Goal: Transaction & Acquisition: Purchase product/service

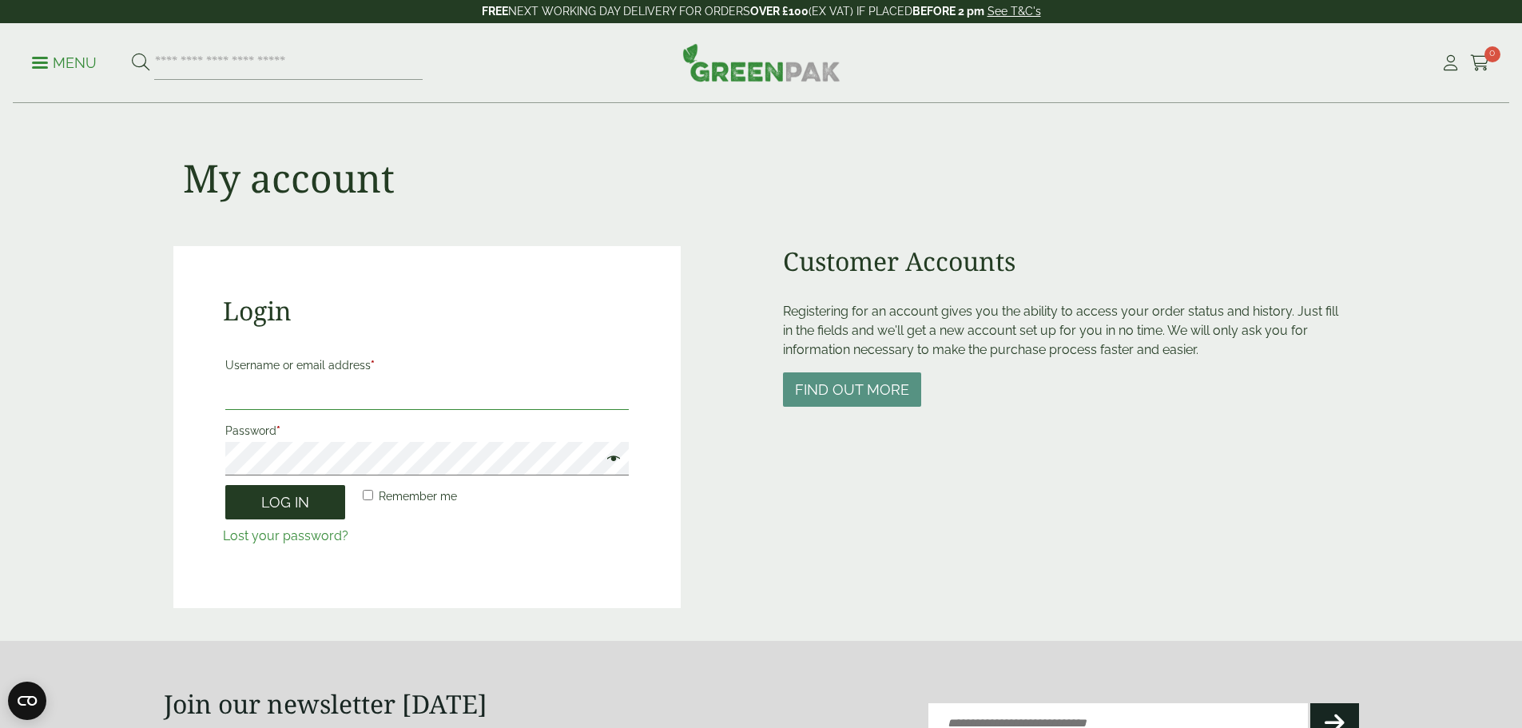
type input "**********"
click at [282, 509] on button "Log in" at bounding box center [285, 502] width 120 height 34
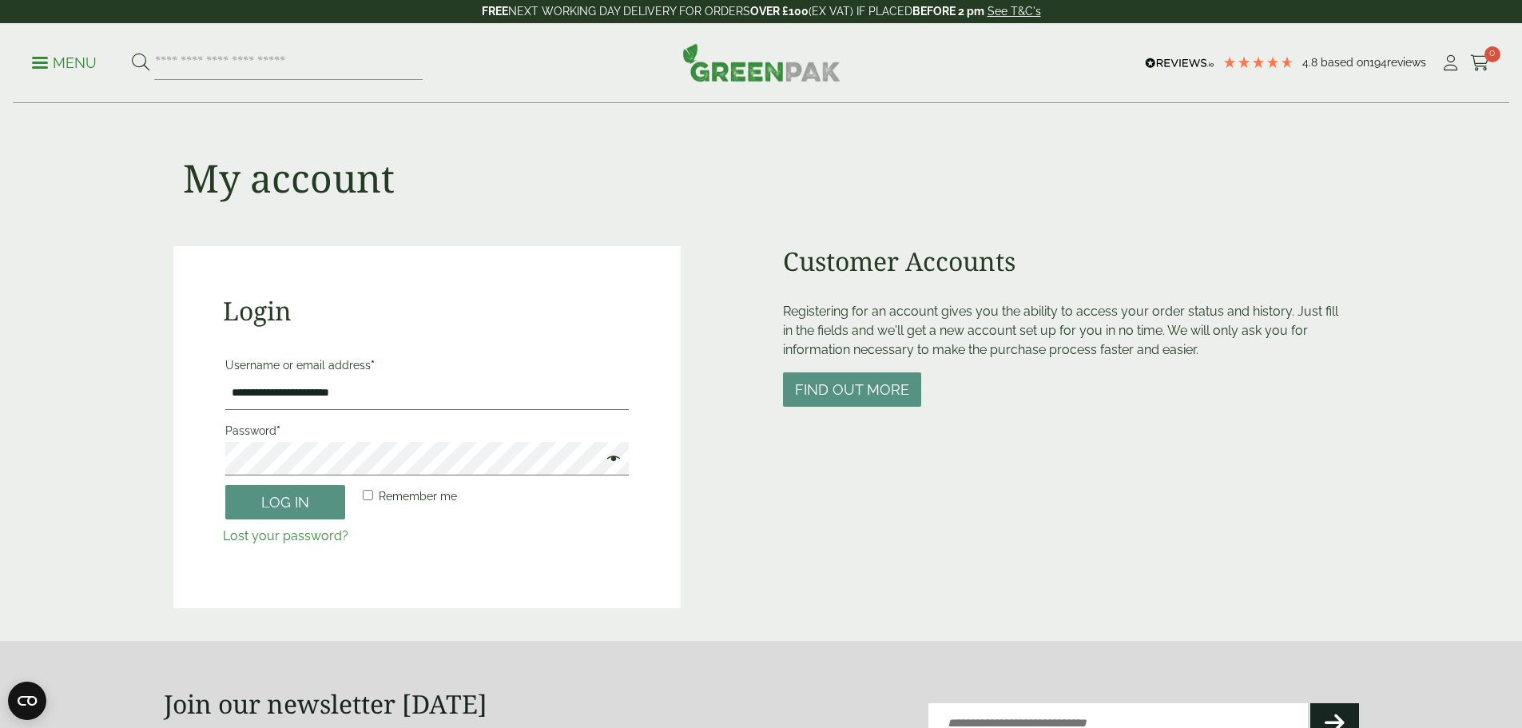
click at [282, 509] on button "Log in" at bounding box center [285, 502] width 120 height 34
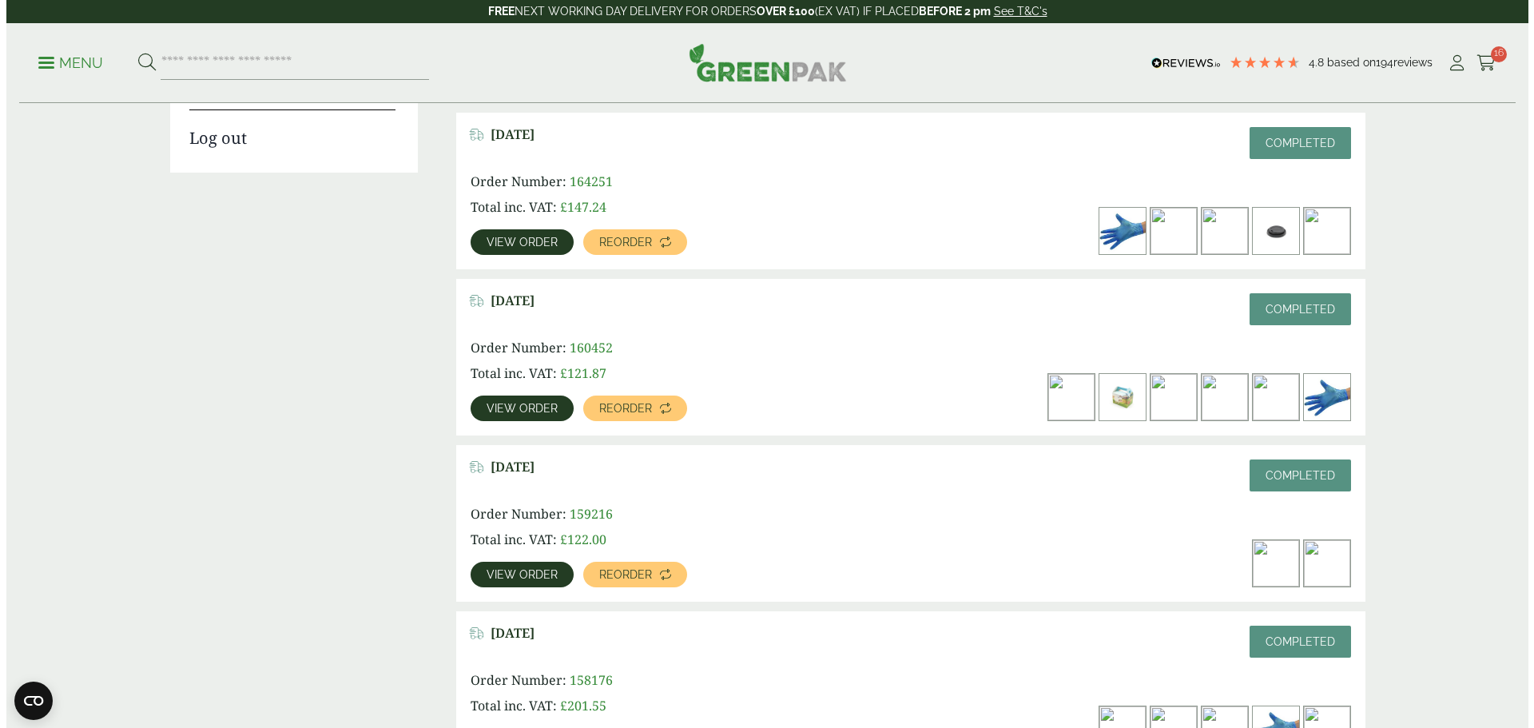
scroll to position [80, 0]
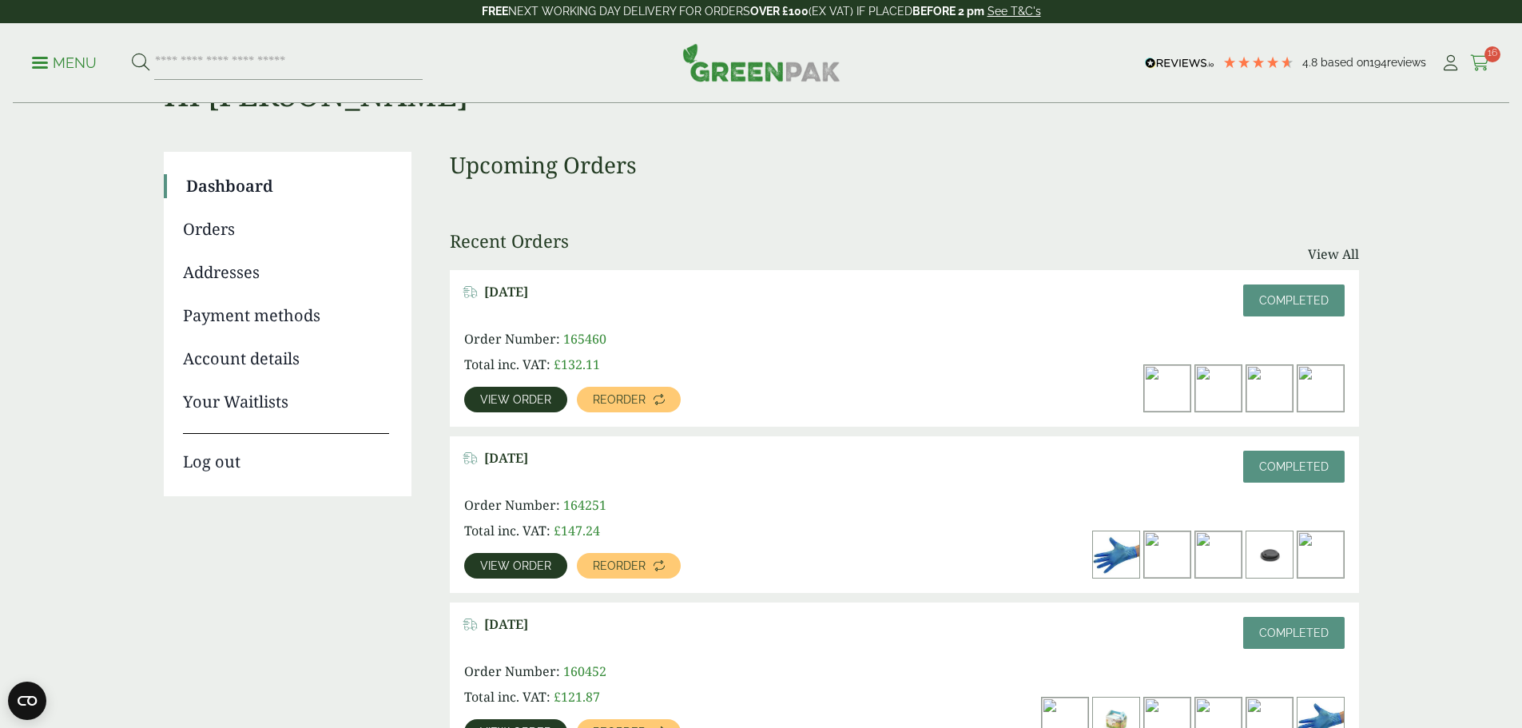
click at [1476, 53] on link "Cart 16" at bounding box center [1480, 63] width 20 height 24
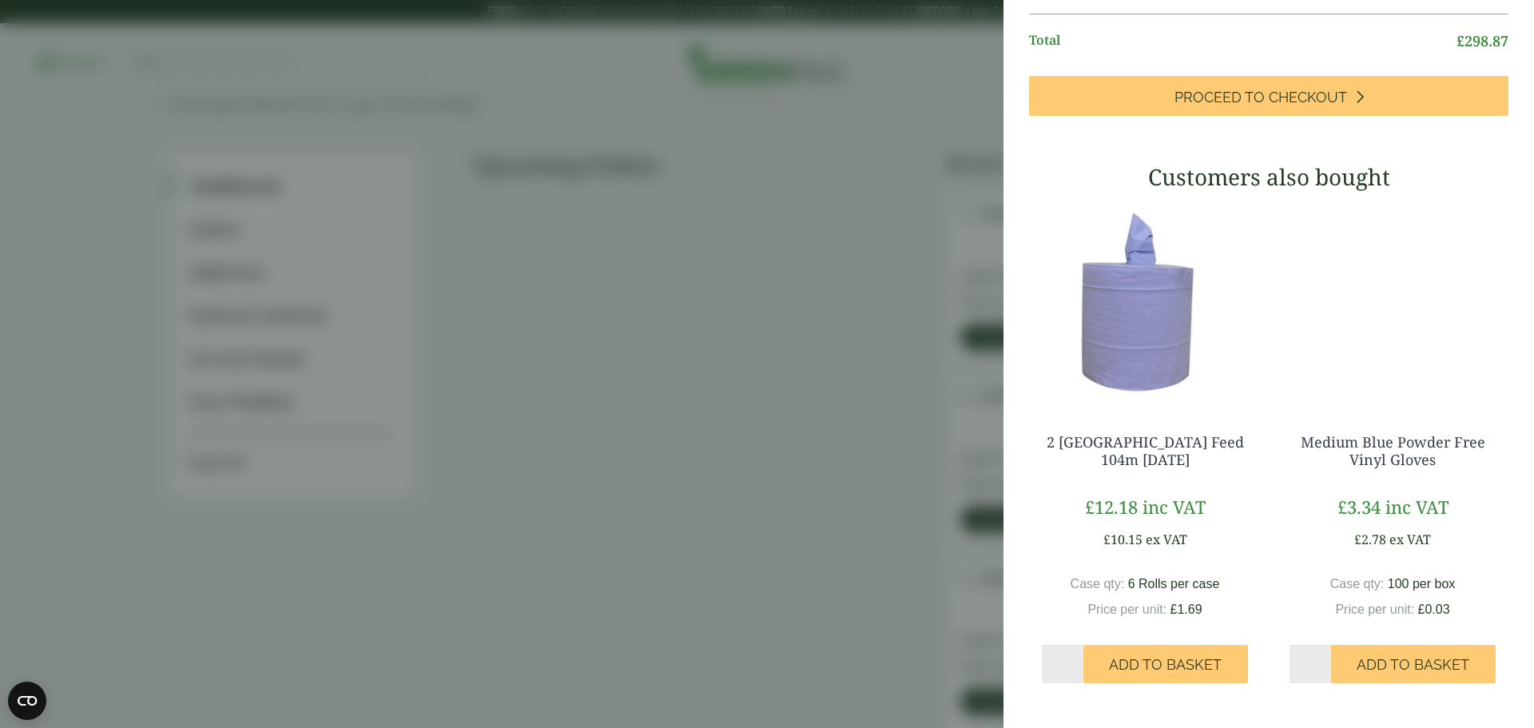
scroll to position [1330, 0]
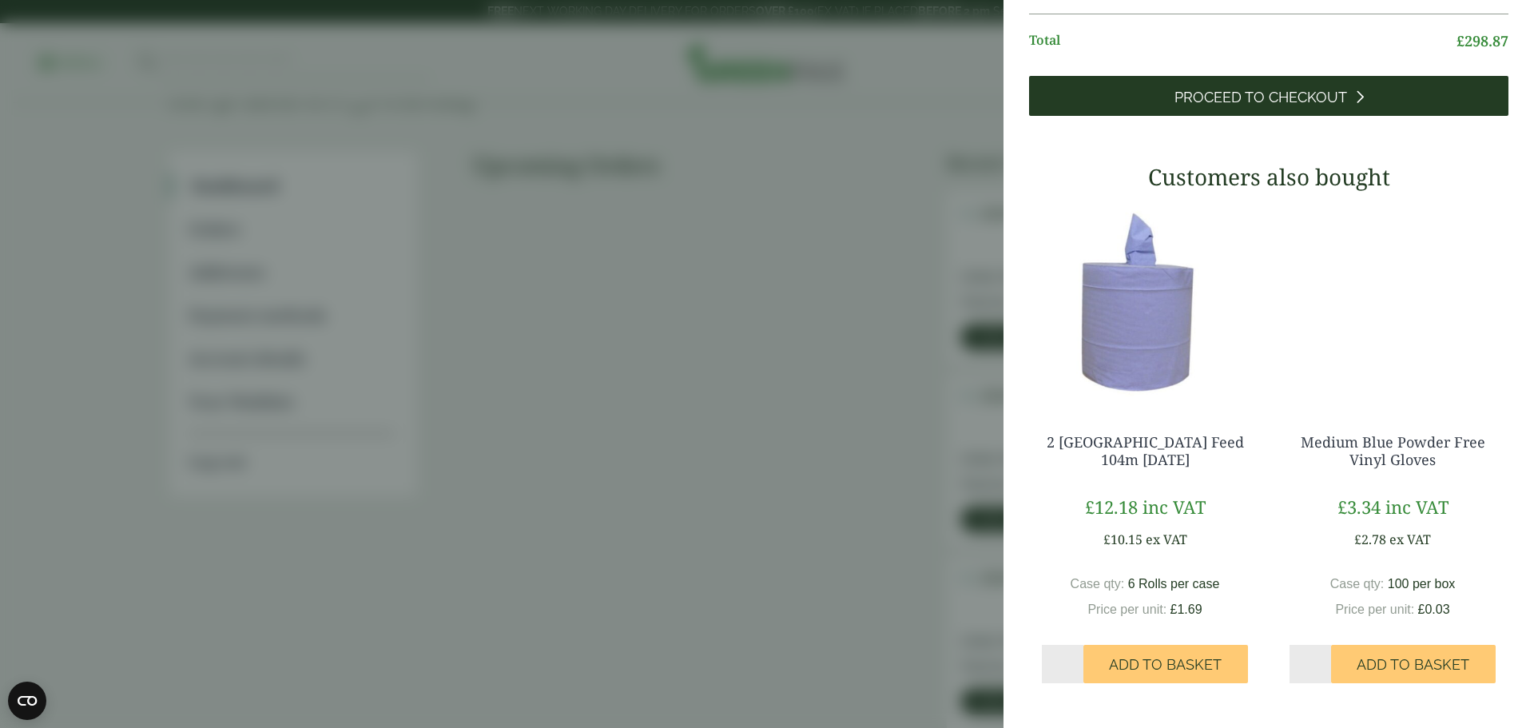
click at [1226, 97] on span "Proceed to Checkout" at bounding box center [1261, 98] width 173 height 18
